Goal: Find specific page/section: Find specific page/section

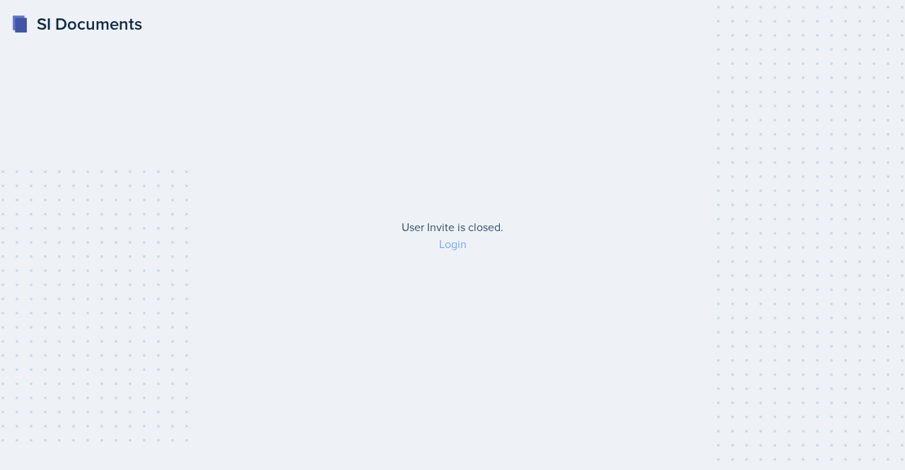
click at [457, 246] on link "Login" at bounding box center [453, 244] width 28 height 16
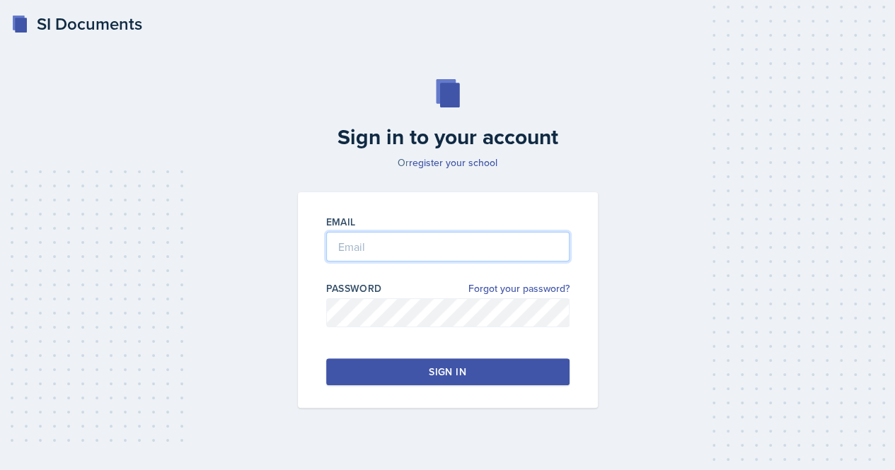
click at [419, 247] on input "email" at bounding box center [447, 247] width 243 height 30
type input "[EMAIL_ADDRESS][DOMAIN_NAME]"
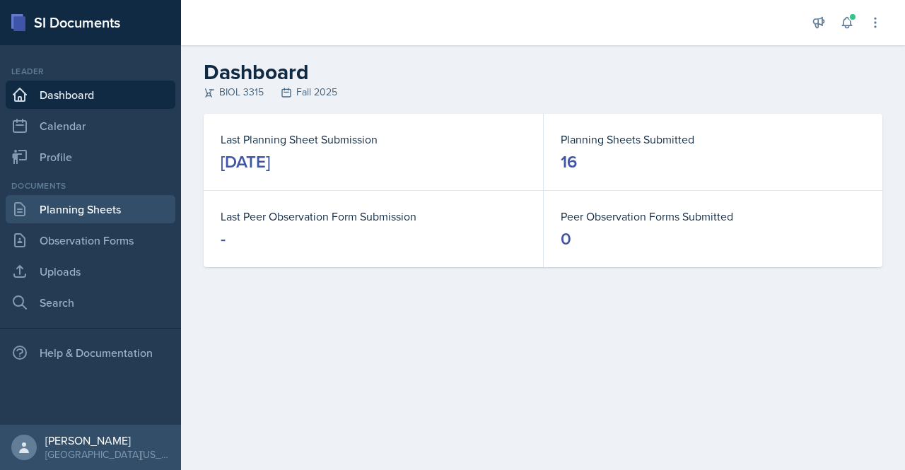
click at [85, 209] on link "Planning Sheets" at bounding box center [91, 209] width 170 height 28
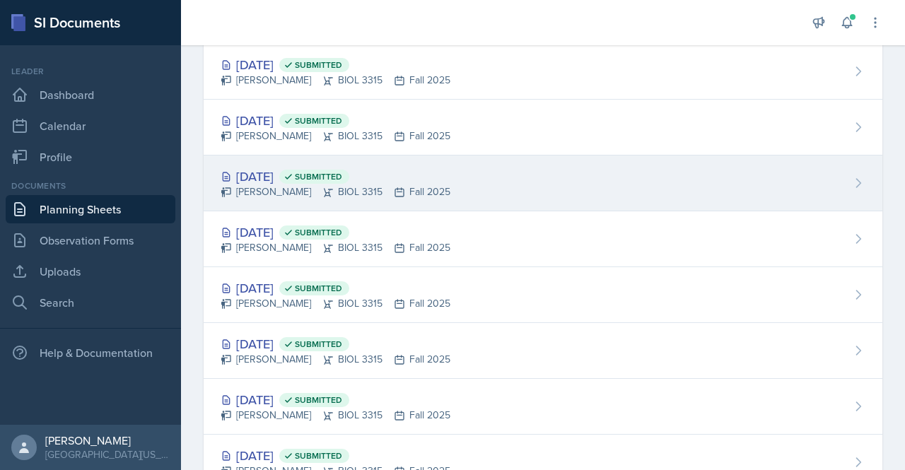
scroll to position [4, 0]
